Goal: Information Seeking & Learning: Find specific fact

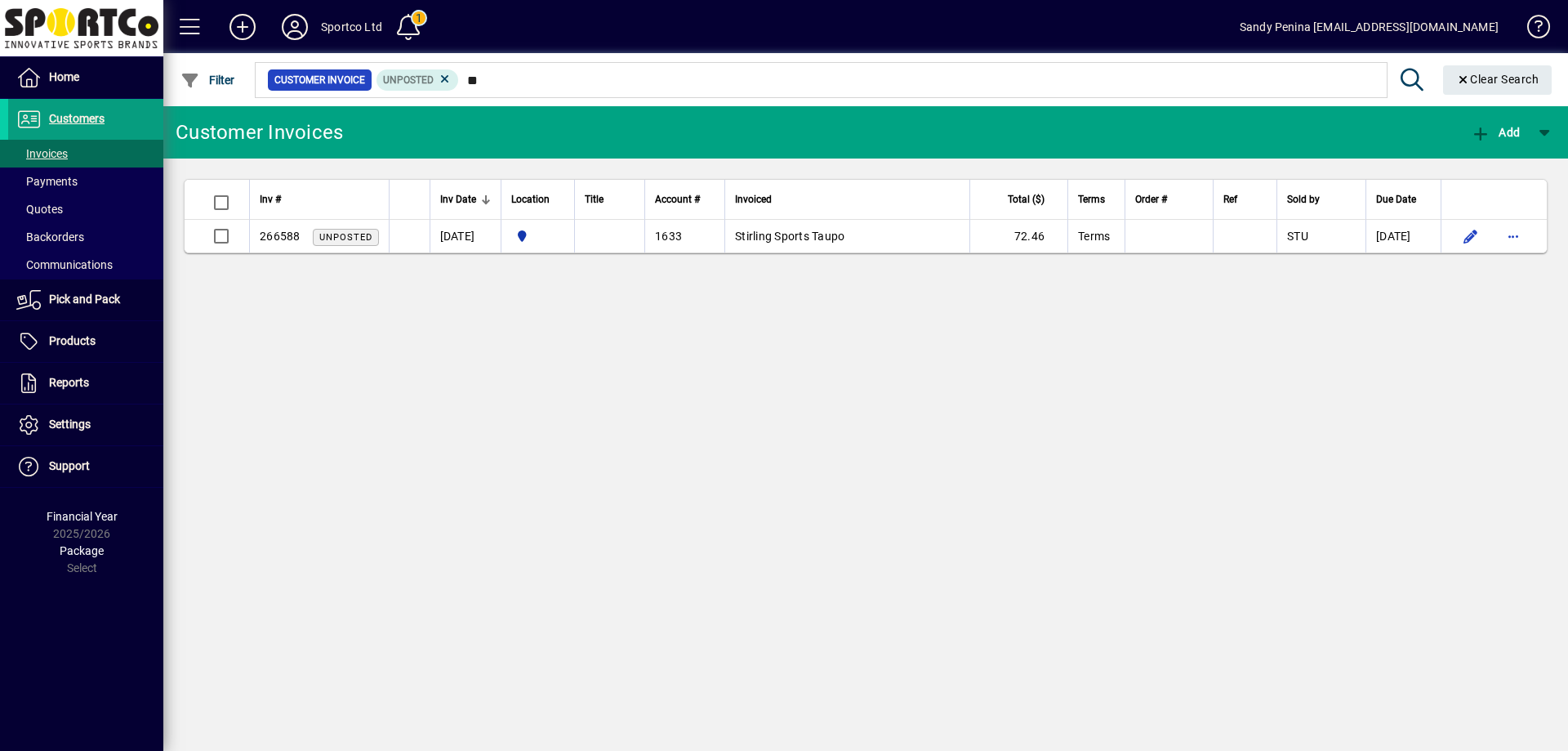
type input "*"
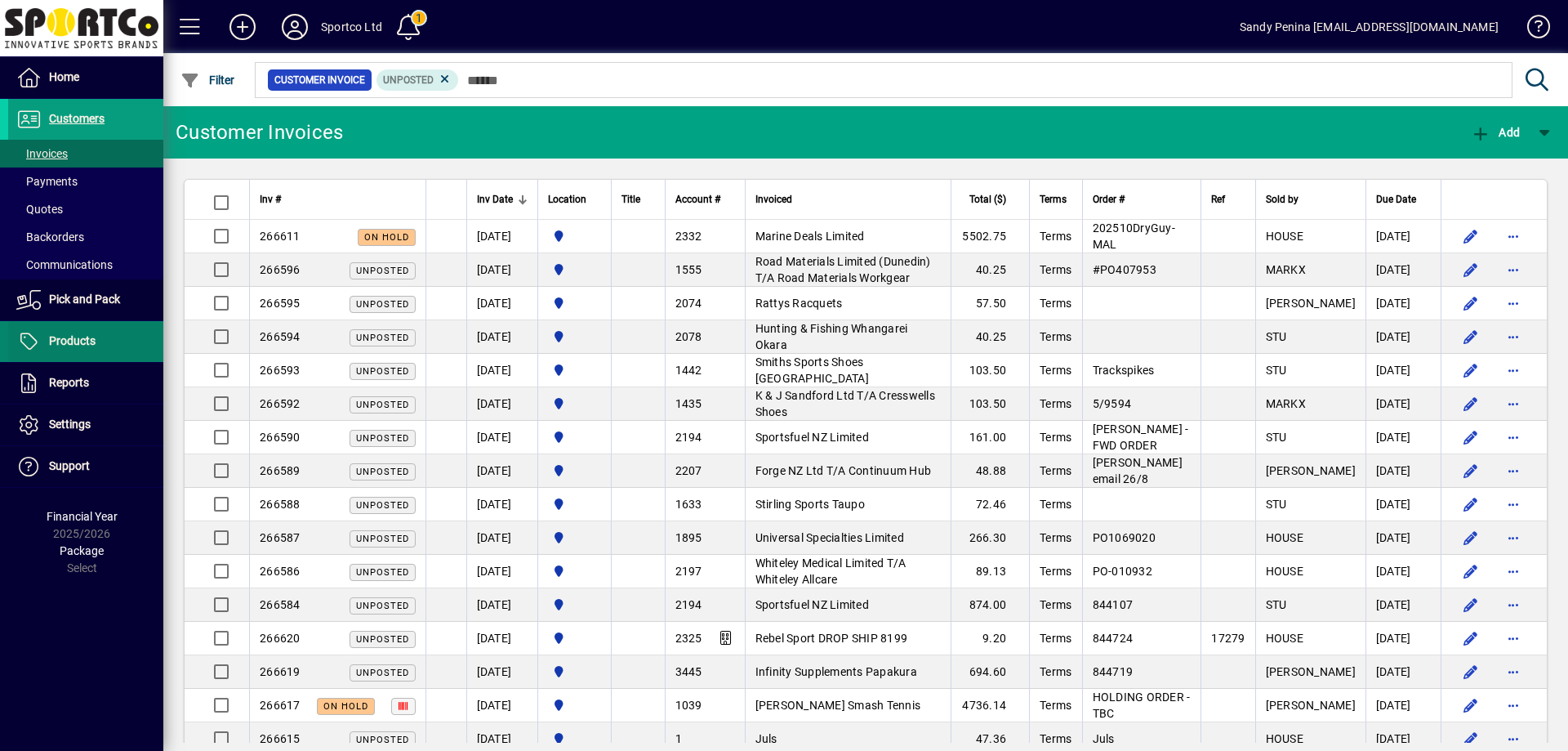
click at [71, 338] on span "Products" at bounding box center [72, 340] width 47 height 13
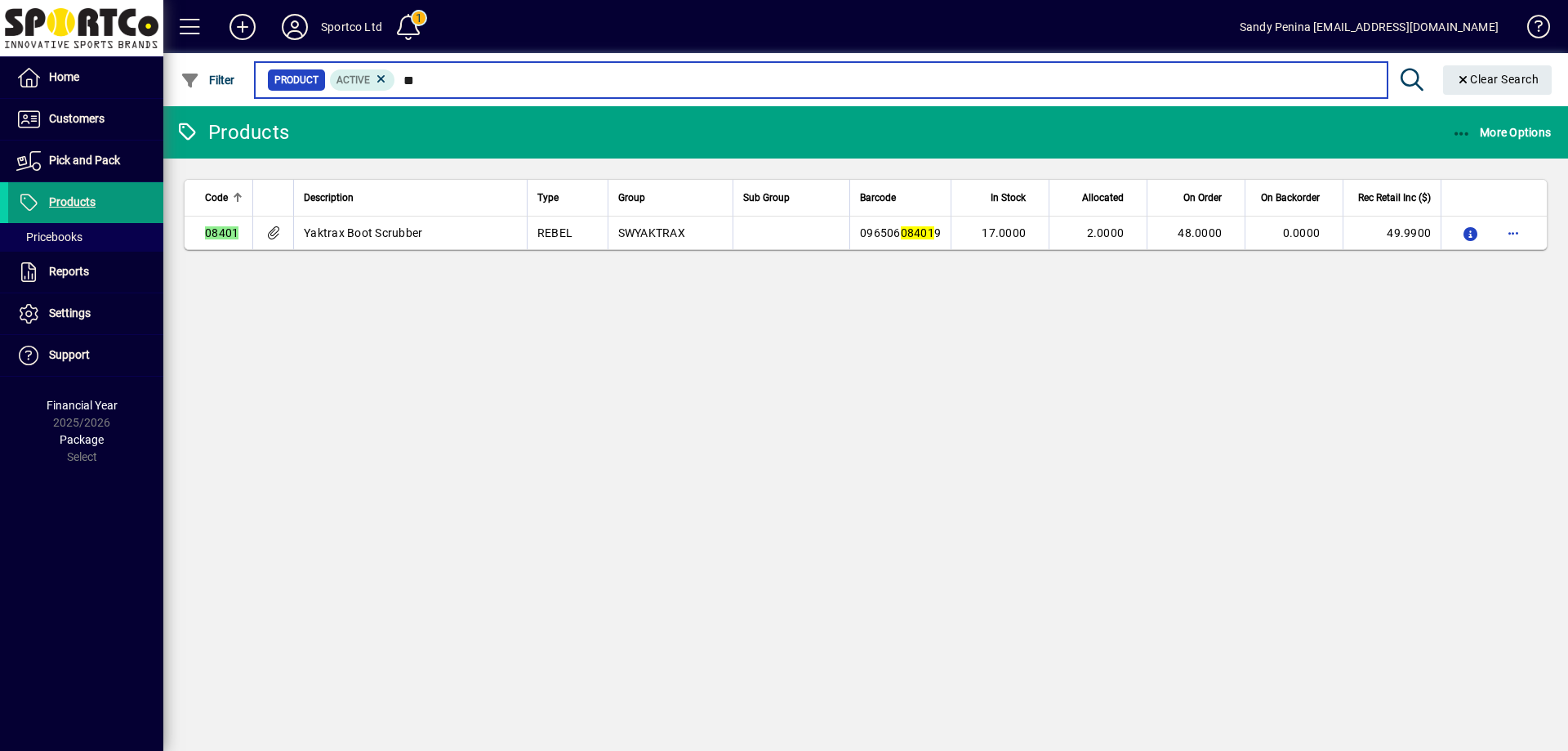
type input "*"
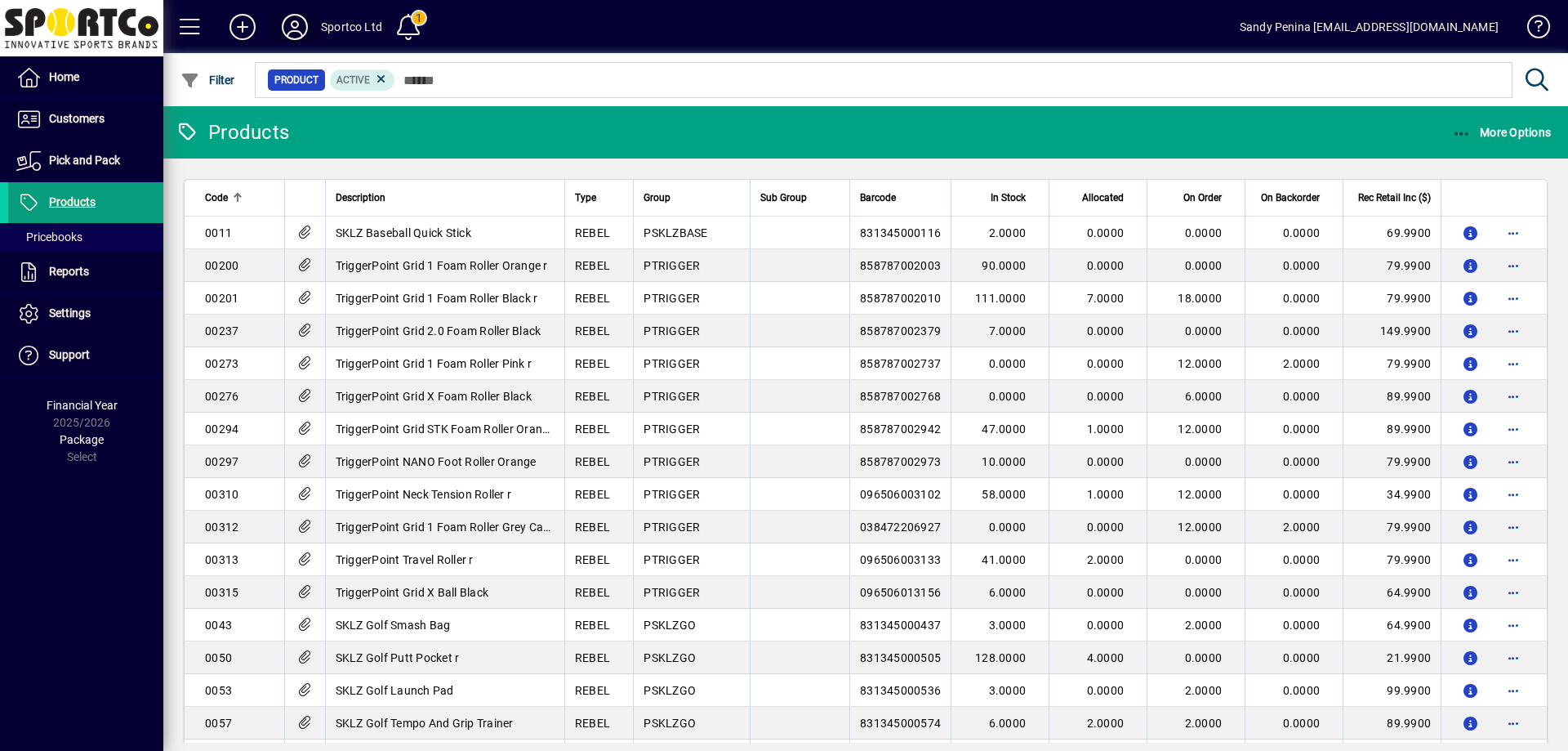
click at [297, 25] on icon at bounding box center [295, 26] width 33 height 26
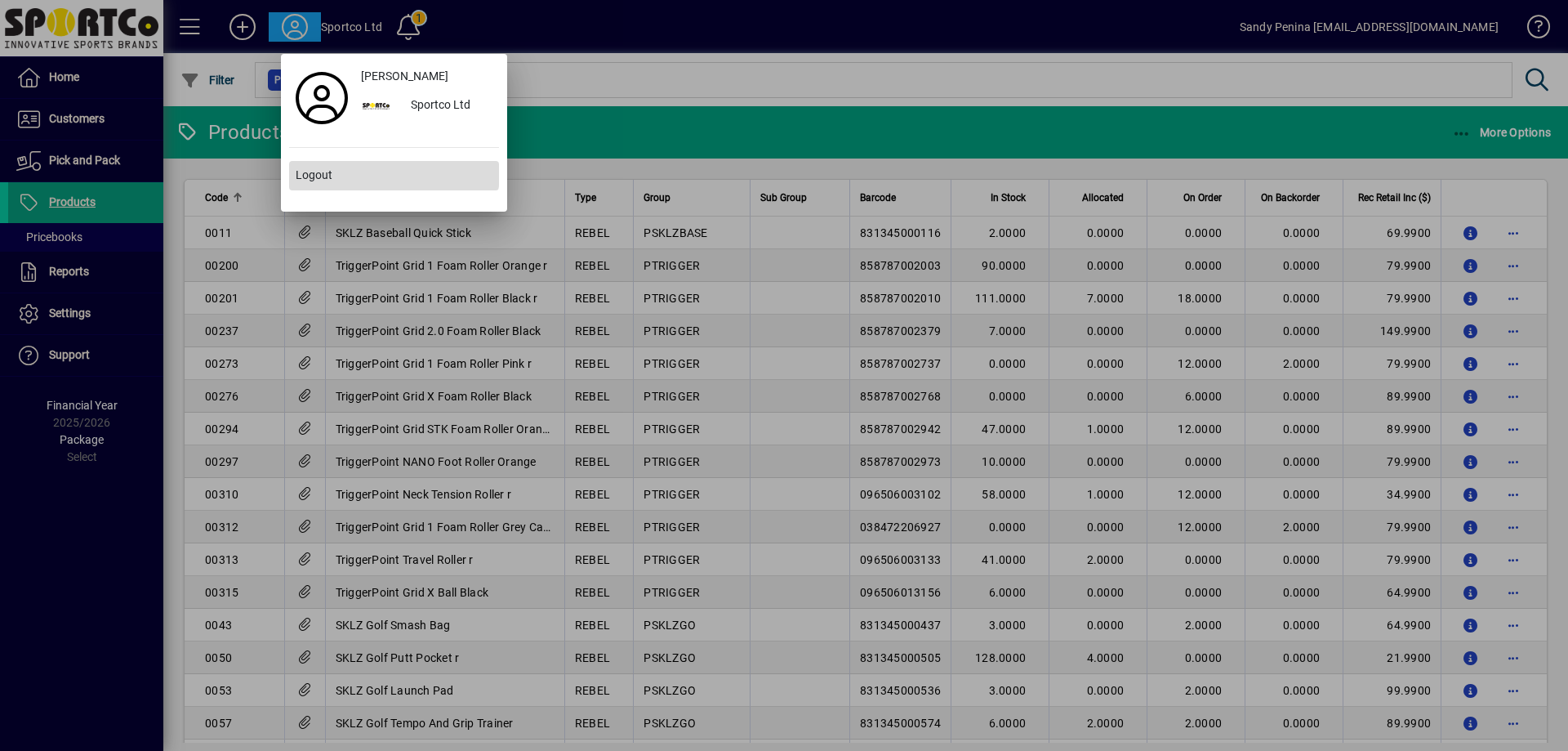
click at [305, 168] on span "Logout" at bounding box center [314, 175] width 36 height 17
